Goal: Task Accomplishment & Management: Manage account settings

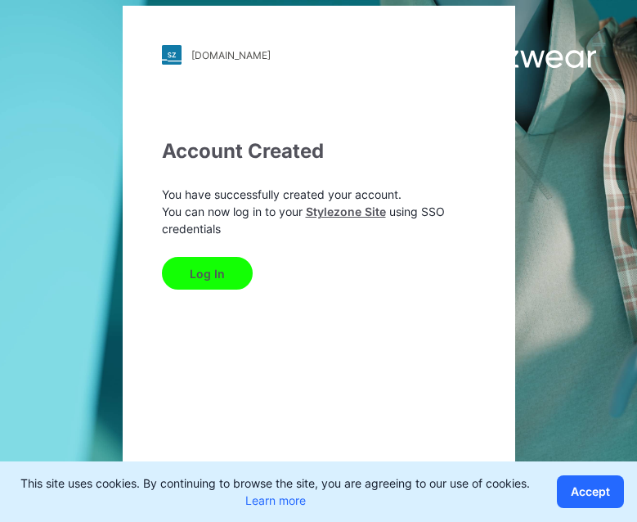
click at [205, 277] on button "Log In" at bounding box center [207, 273] width 91 height 33
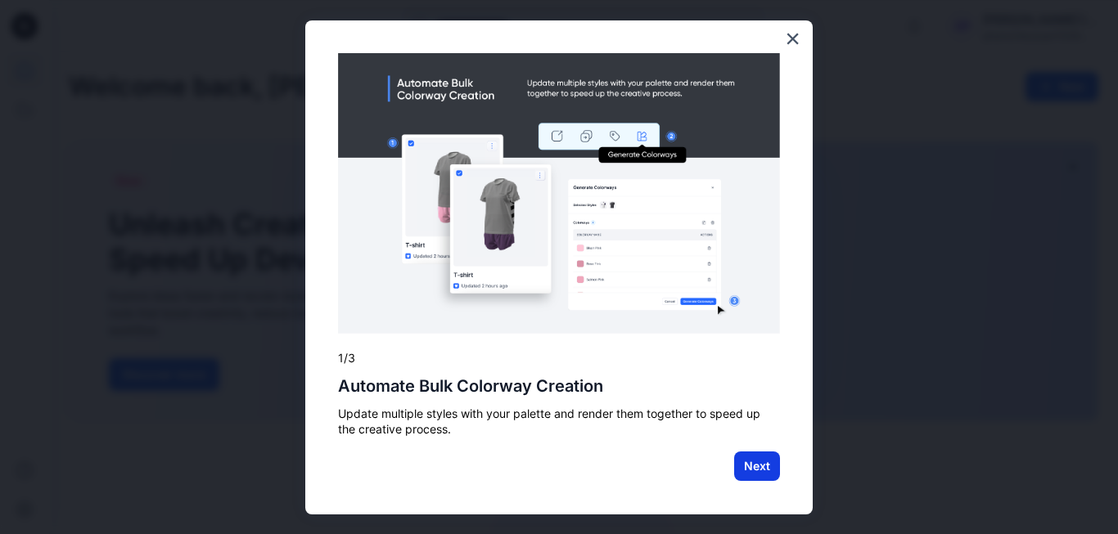
click at [757, 470] on button "Next" at bounding box center [757, 466] width 46 height 29
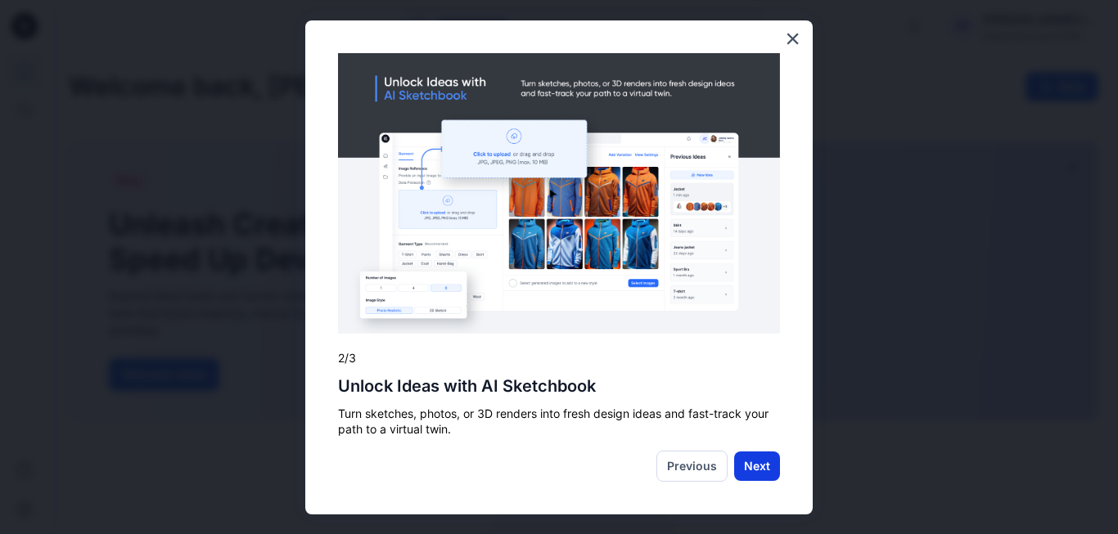
click at [748, 470] on button "Next" at bounding box center [757, 466] width 46 height 29
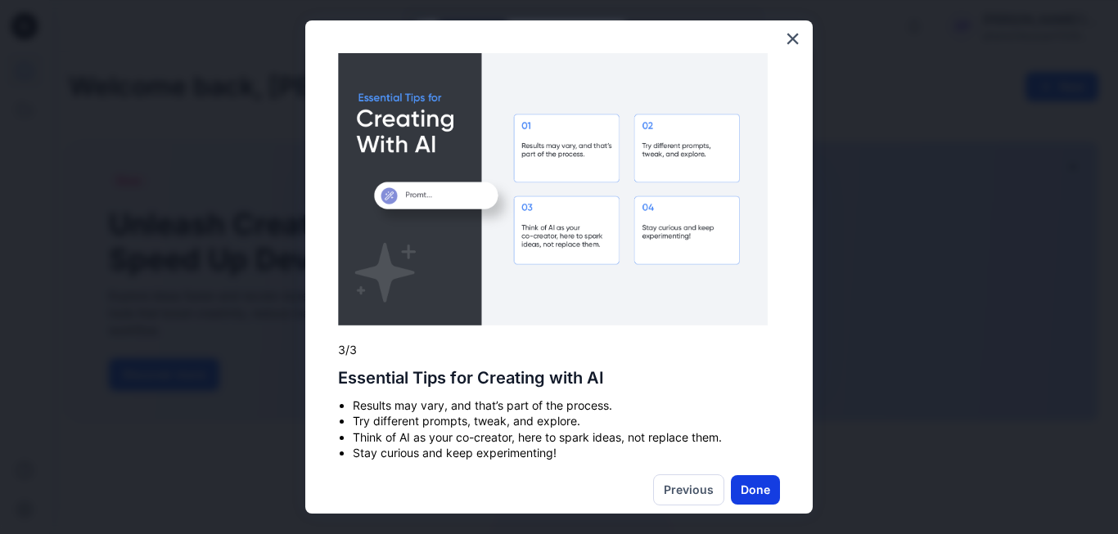
click at [744, 497] on button "Done" at bounding box center [755, 489] width 49 height 29
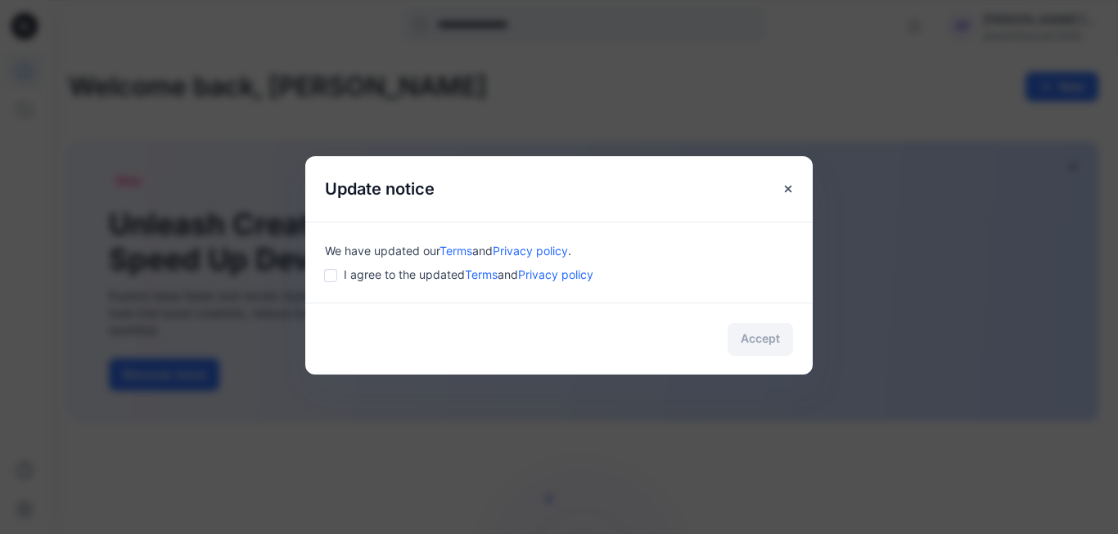
click at [331, 282] on div "We have updated our Terms and Privacy policy . I agree to the updated Terms and…" at bounding box center [558, 262] width 507 height 81
click at [328, 266] on div "I agree to the updated Terms and Privacy policy" at bounding box center [559, 274] width 468 height 17
click at [759, 335] on button "Accept" at bounding box center [759, 339] width 65 height 33
